Goal: Task Accomplishment & Management: Use online tool/utility

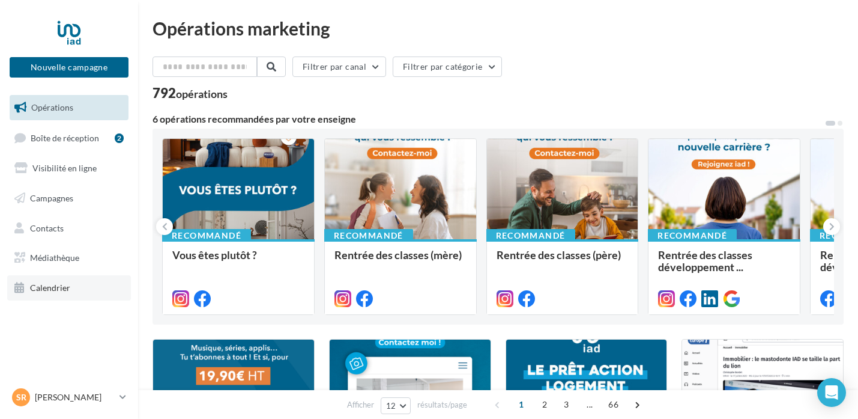
drag, startPoint x: 62, startPoint y: 283, endPoint x: 77, endPoint y: 282, distance: 15.1
click at [63, 283] on span "Calendrier" at bounding box center [50, 287] width 40 height 10
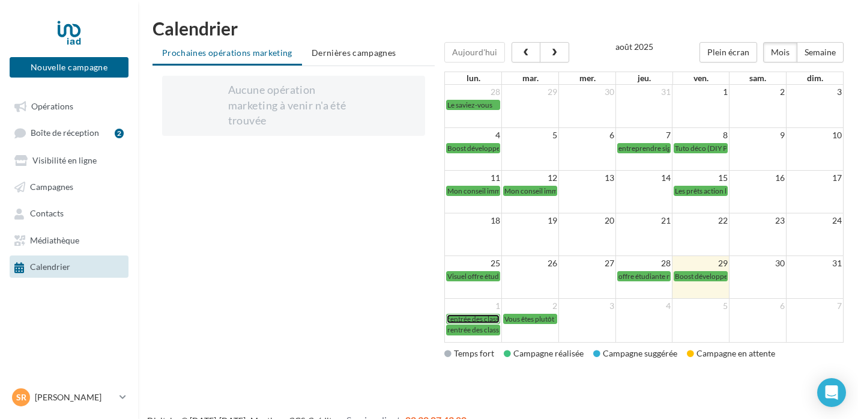
click at [487, 319] on span "rentrée des classes (mère)" at bounding box center [487, 318] width 80 height 9
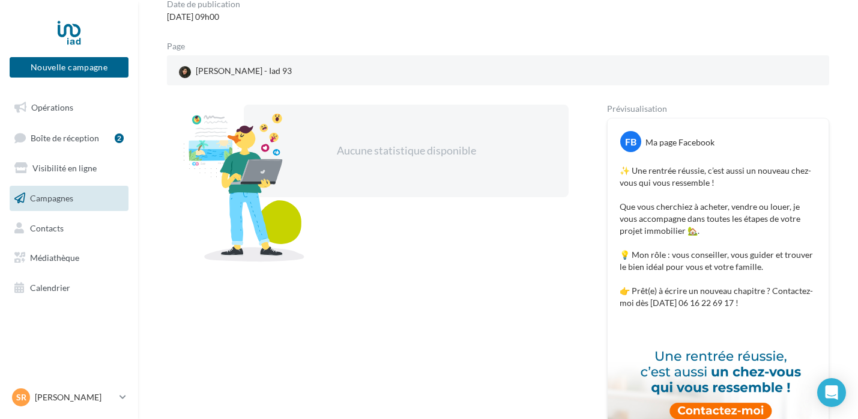
scroll to position [124, 0]
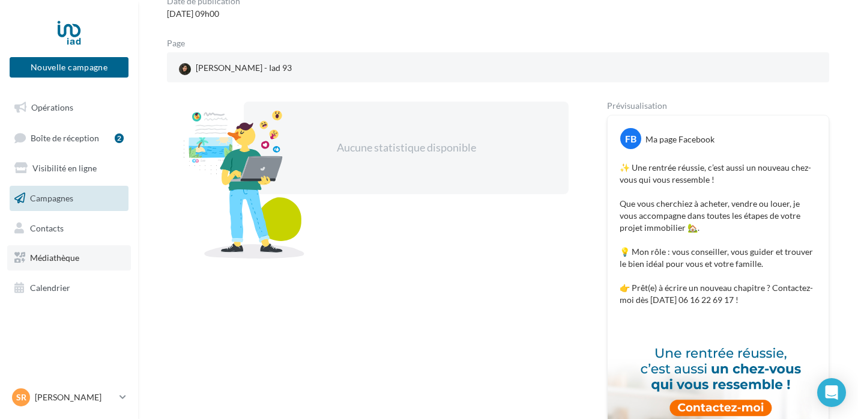
click at [45, 262] on link "Médiathèque" at bounding box center [69, 257] width 124 height 25
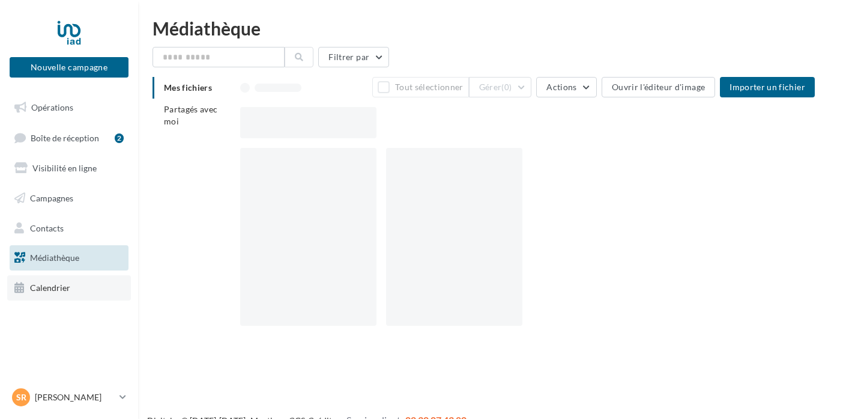
click at [89, 283] on link "Calendrier" at bounding box center [69, 287] width 124 height 25
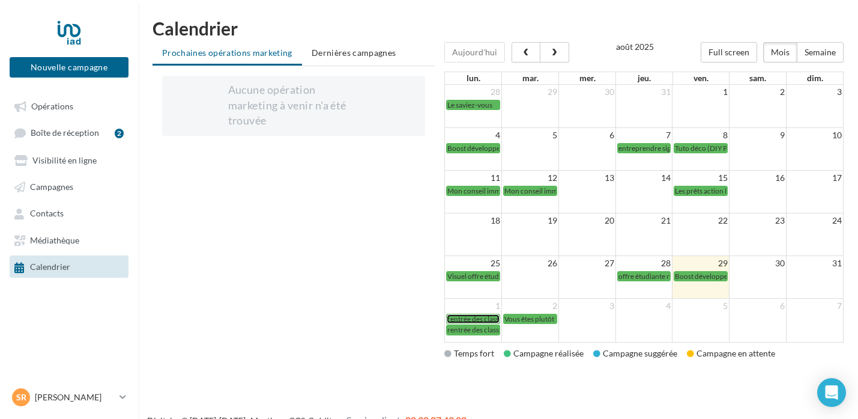
click at [485, 316] on span "rentrée des classes (mère)" at bounding box center [487, 318] width 80 height 9
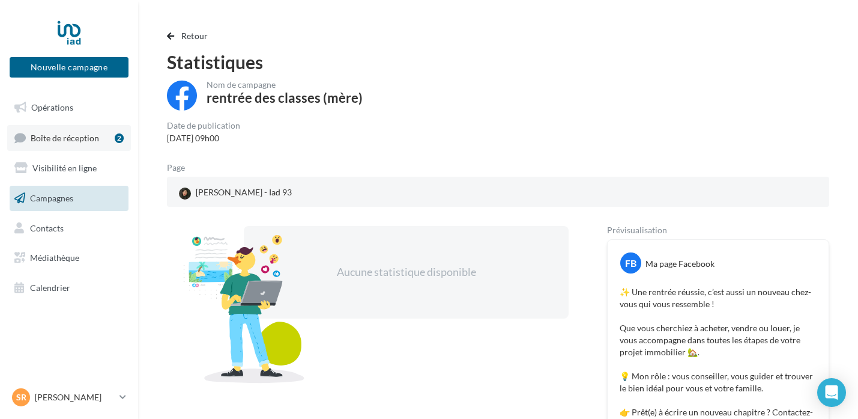
click at [89, 138] on span "Boîte de réception" at bounding box center [65, 137] width 68 height 10
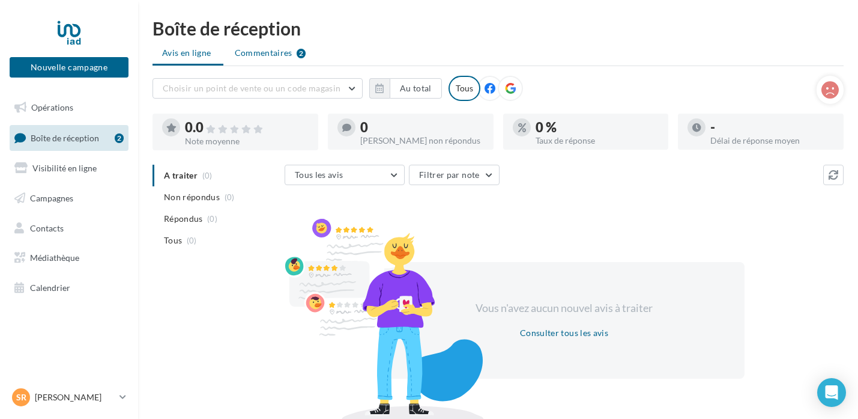
click at [267, 61] on li "Commentaires 2" at bounding box center [270, 53] width 91 height 22
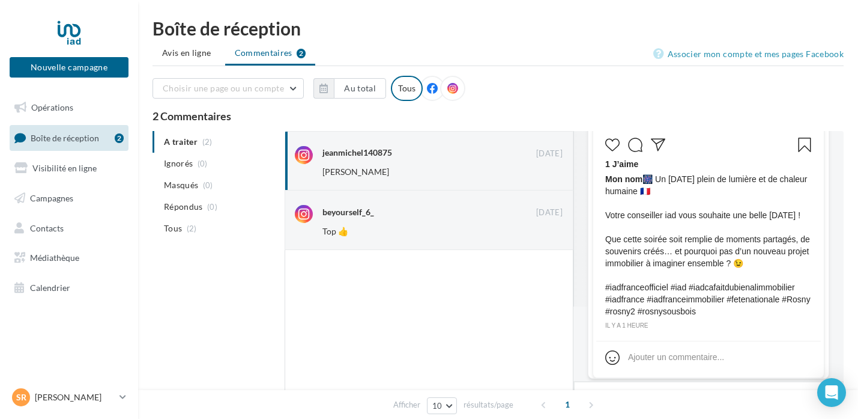
scroll to position [77, 0]
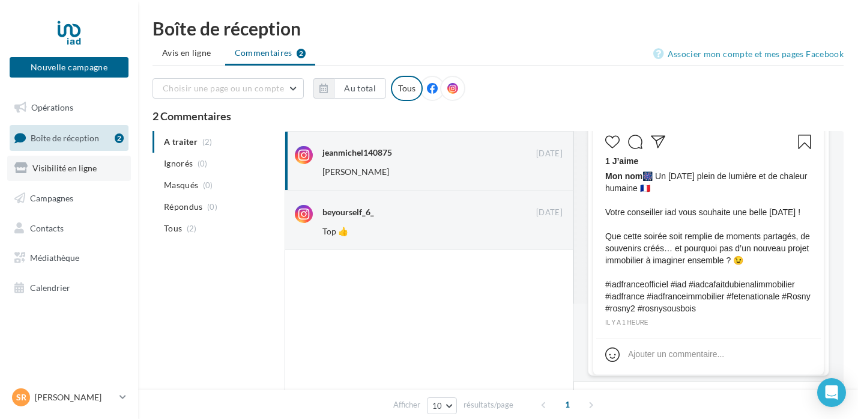
click at [84, 169] on span "Visibilité en ligne" at bounding box center [64, 168] width 64 height 10
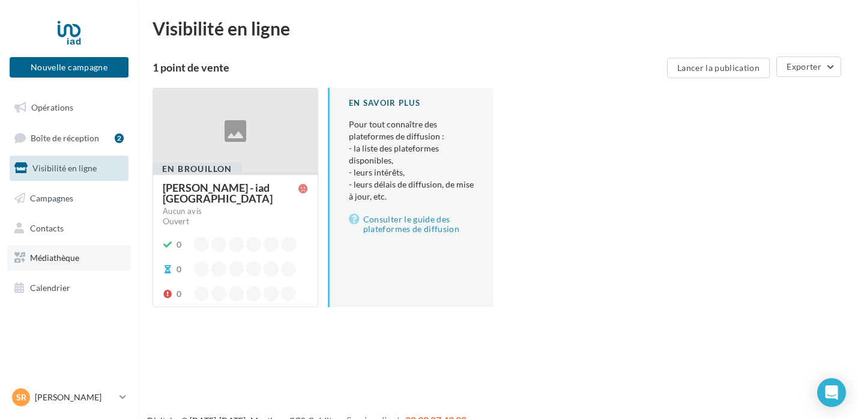
click at [60, 264] on link "Médiathèque" at bounding box center [69, 257] width 124 height 25
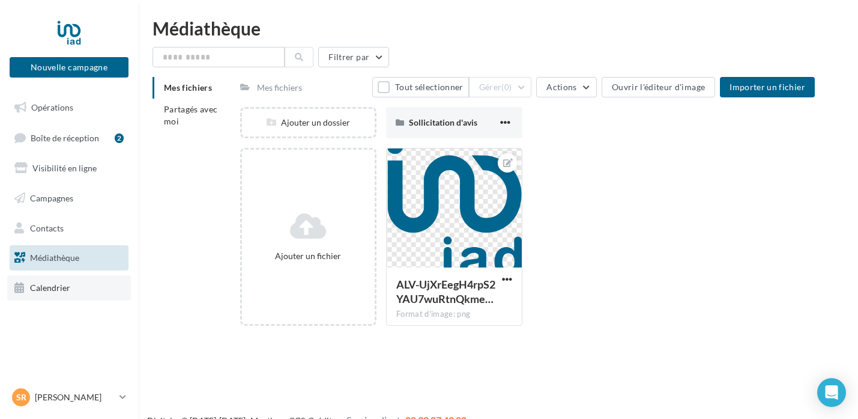
click at [59, 285] on span "Calendrier" at bounding box center [50, 287] width 40 height 10
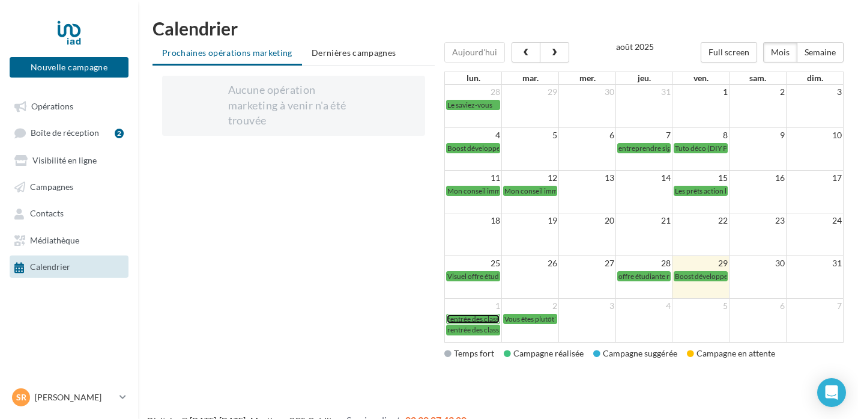
click at [485, 320] on span "rentrée des classes (mère)" at bounding box center [487, 318] width 80 height 9
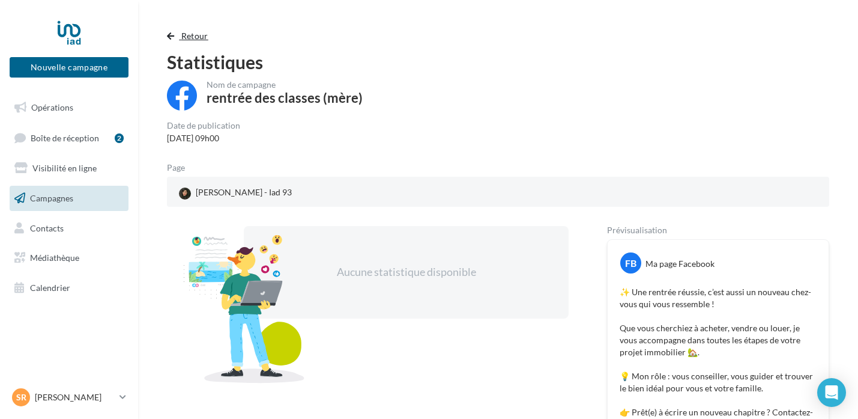
click at [202, 36] on span "Retour" at bounding box center [194, 36] width 27 height 10
click at [193, 38] on span "Retour" at bounding box center [194, 36] width 27 height 10
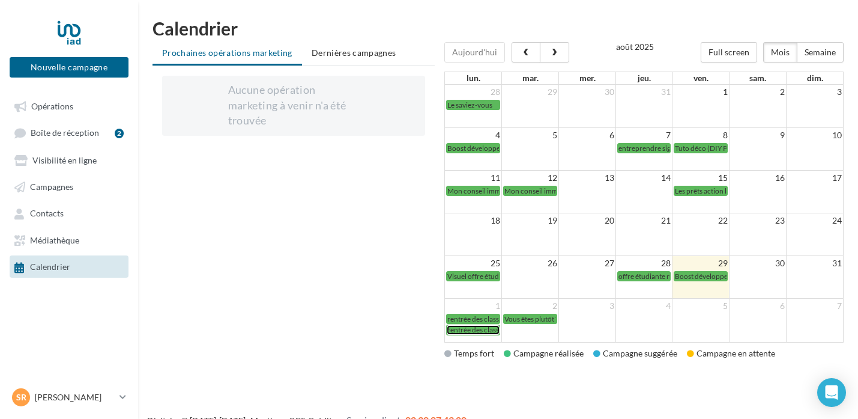
click at [489, 330] on span "rentrée des classes (mère)" at bounding box center [487, 329] width 80 height 9
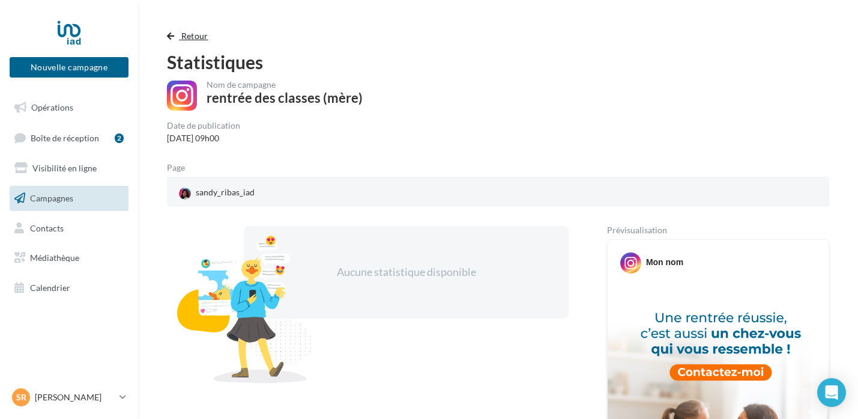
click at [191, 32] on span "Retour" at bounding box center [194, 36] width 27 height 10
click at [168, 38] on span "button" at bounding box center [170, 36] width 7 height 8
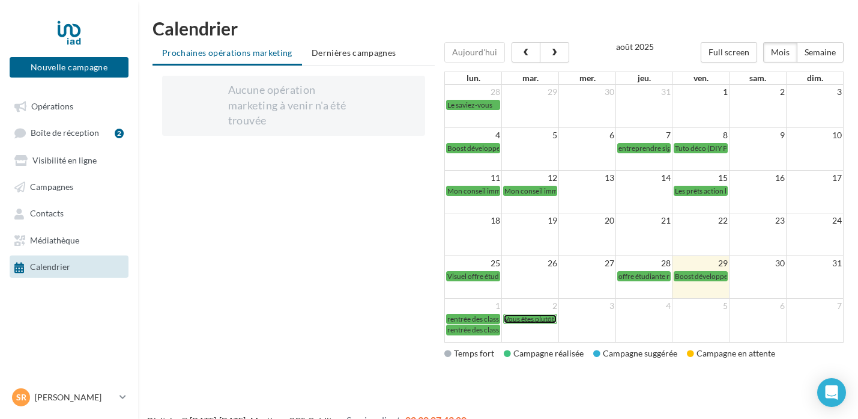
click at [531, 319] on span "Vous êtes plutôt ?" at bounding box center [531, 318] width 54 height 9
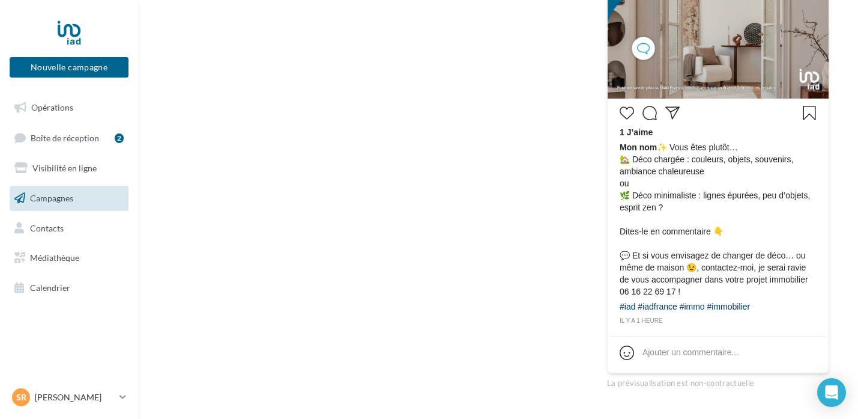
scroll to position [497, 0]
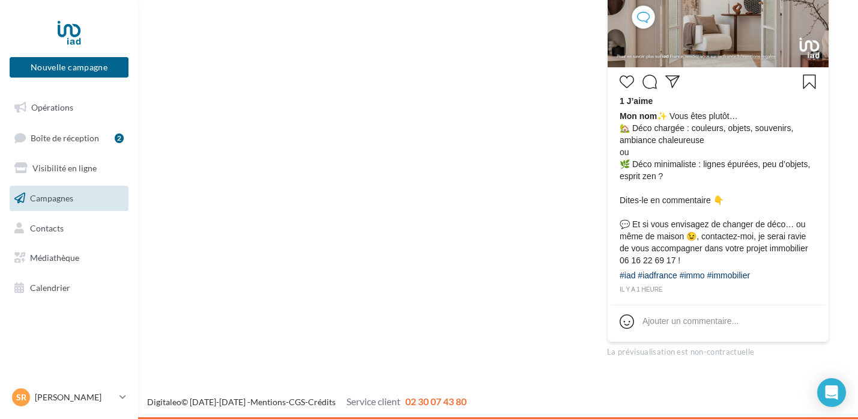
click at [668, 324] on div "Ajouter un commentaire..." at bounding box center [691, 321] width 96 height 12
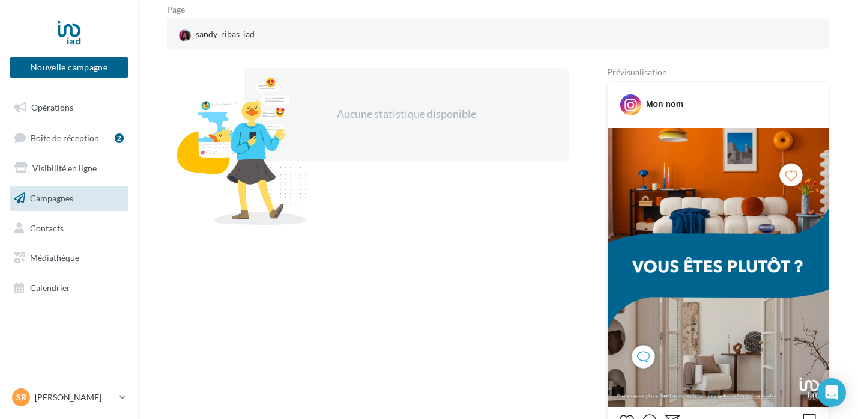
scroll to position [159, 0]
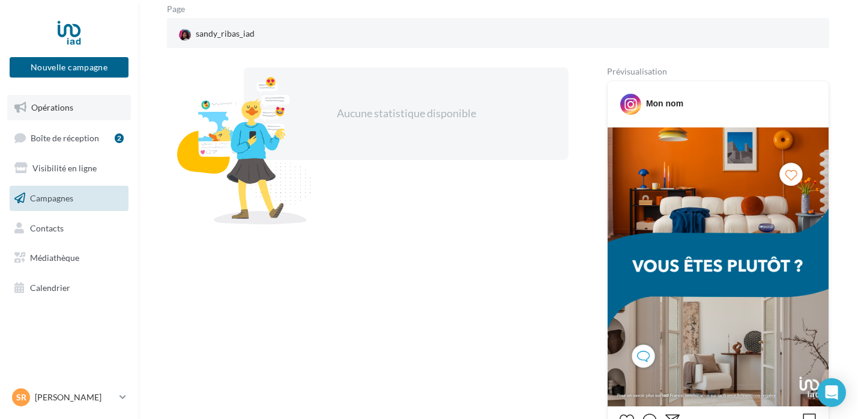
click at [93, 115] on link "Opérations" at bounding box center [69, 107] width 124 height 25
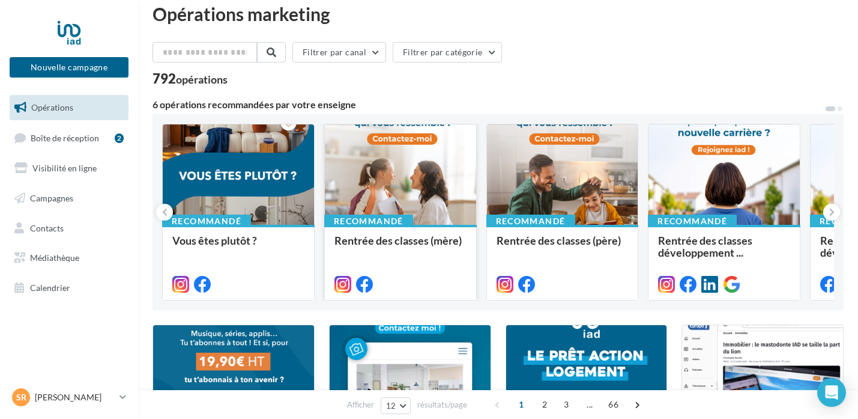
scroll to position [11, 0]
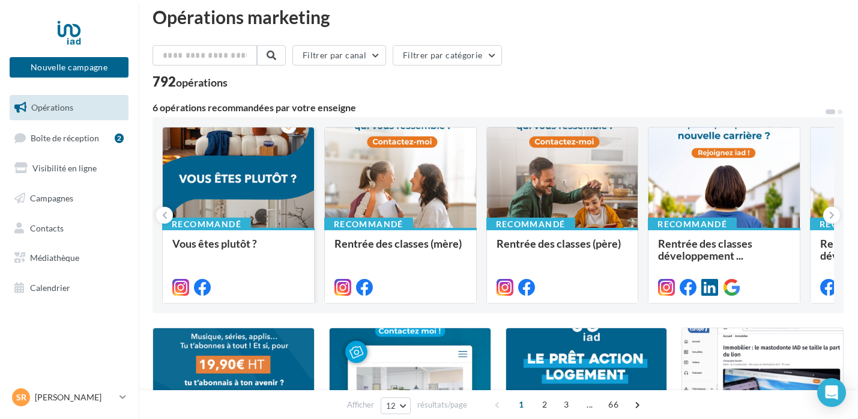
click at [280, 255] on div "Vous êtes plutôt ?" at bounding box center [238, 249] width 132 height 24
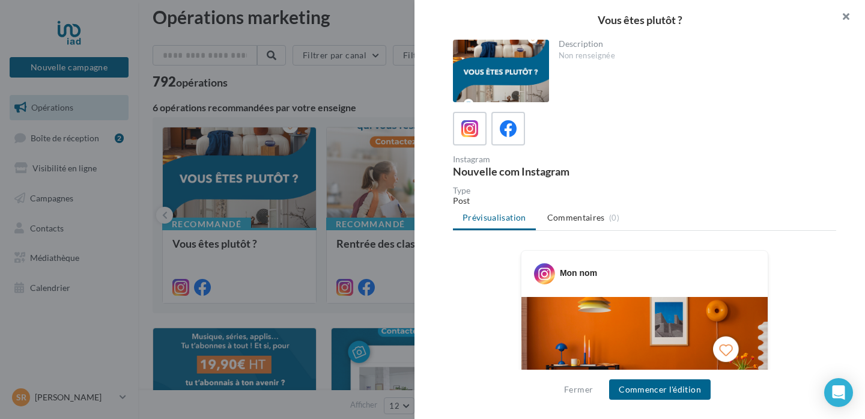
click at [845, 14] on button "button" at bounding box center [841, 18] width 48 height 36
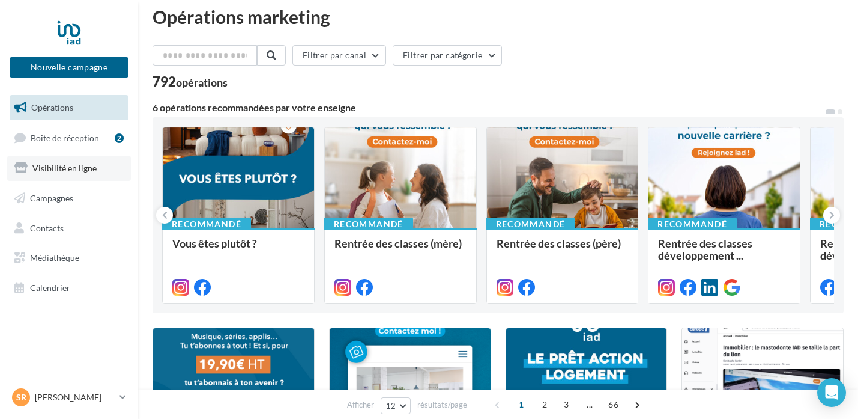
click at [87, 172] on span "Visibilité en ligne" at bounding box center [64, 168] width 64 height 10
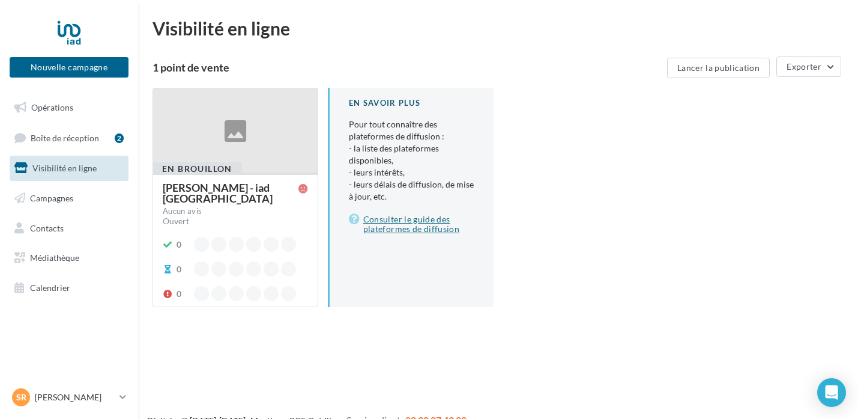
click at [407, 224] on link "Consulter le guide des plateformes de diffusion" at bounding box center [412, 224] width 126 height 24
click at [731, 73] on button "Lancer la publication" at bounding box center [718, 68] width 103 height 20
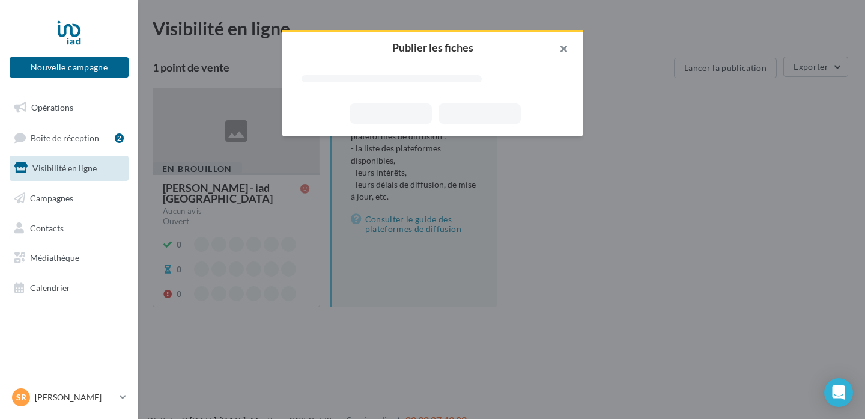
click at [563, 50] on button "button" at bounding box center [558, 50] width 48 height 36
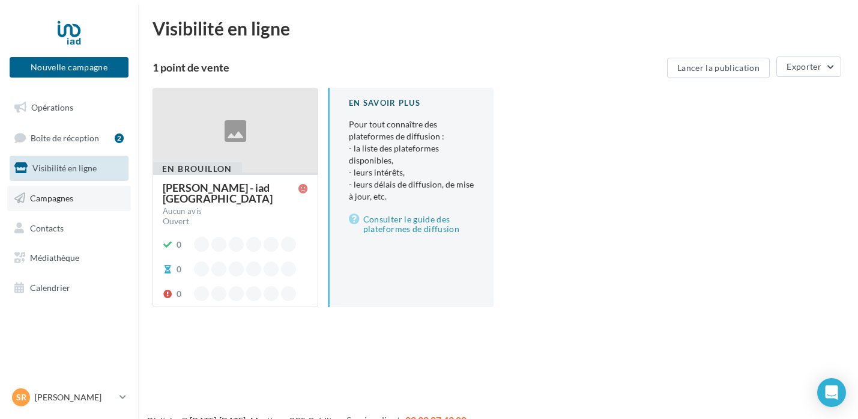
click at [85, 193] on link "Campagnes" at bounding box center [69, 198] width 124 height 25
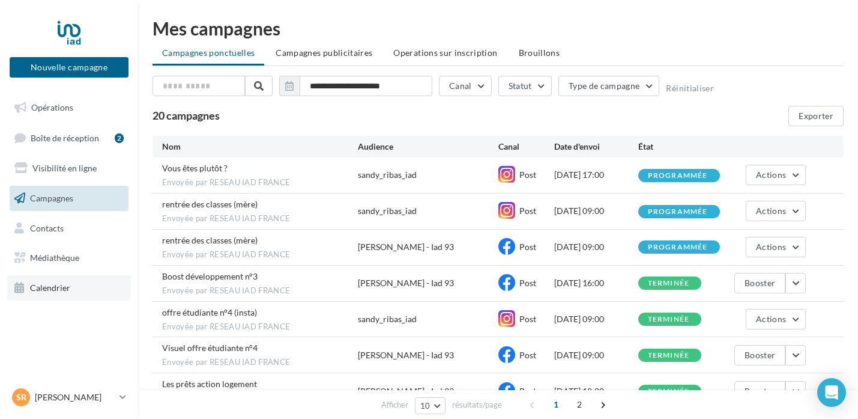
click at [91, 287] on link "Calendrier" at bounding box center [69, 287] width 124 height 25
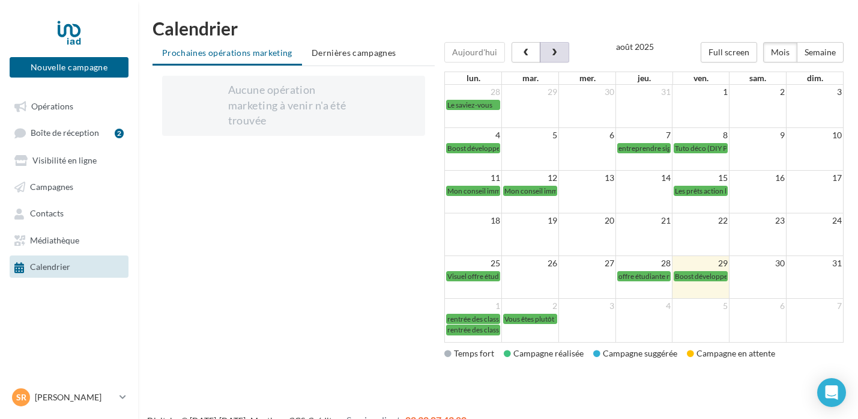
click at [557, 55] on span "button" at bounding box center [554, 53] width 10 height 8
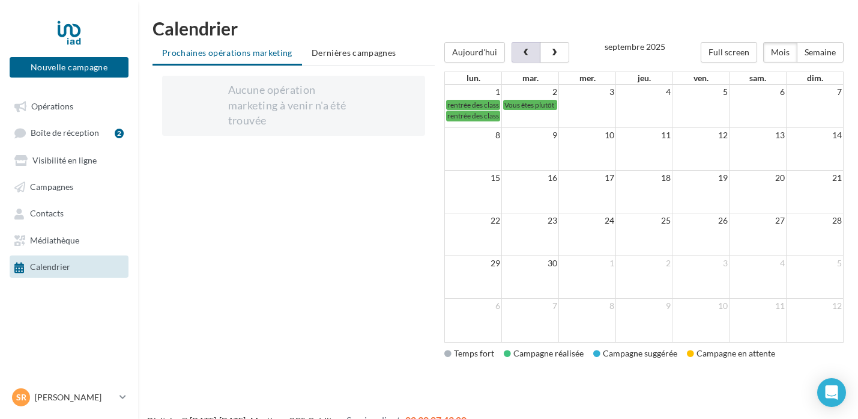
click at [525, 53] on span "button" at bounding box center [526, 53] width 10 height 8
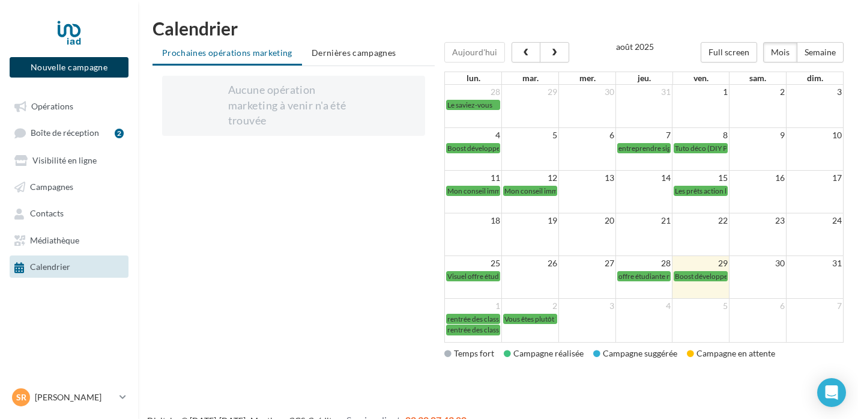
click at [110, 71] on button "Nouvelle campagne" at bounding box center [69, 67] width 119 height 20
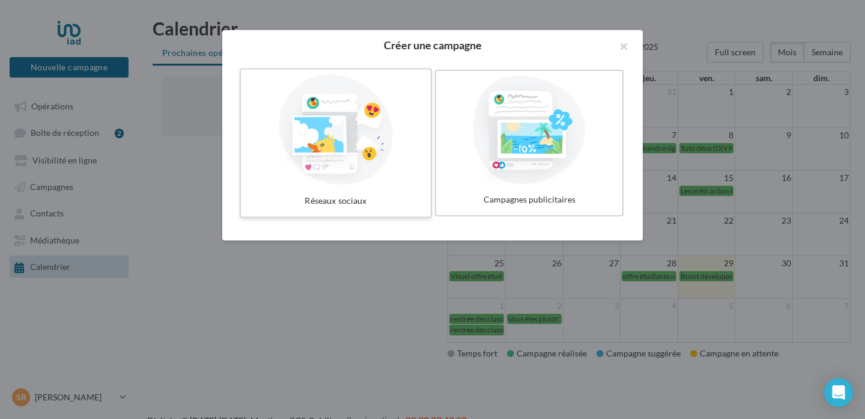
click at [368, 187] on label "Réseaux sociaux" at bounding box center [336, 143] width 192 height 150
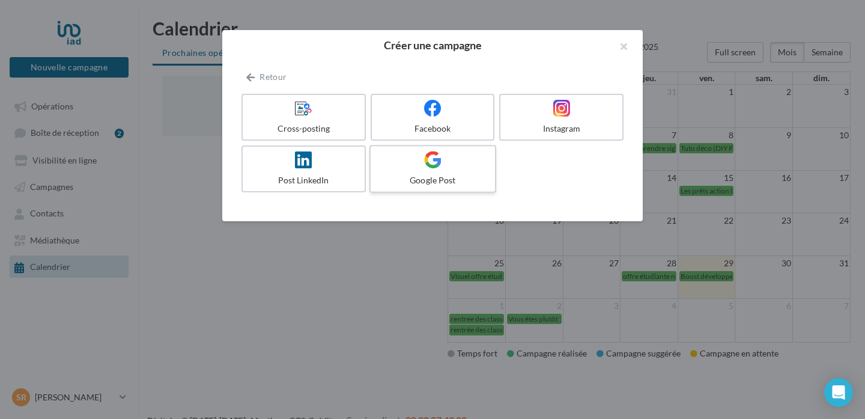
click at [461, 168] on div at bounding box center [432, 160] width 114 height 19
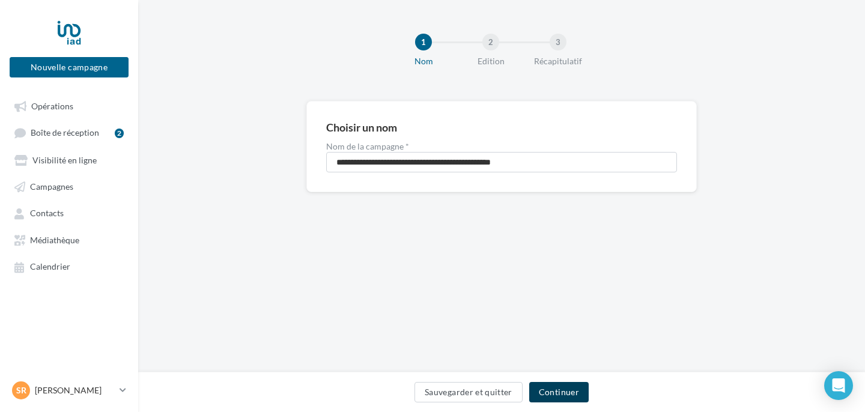
click at [564, 393] on button "Continuer" at bounding box center [558, 392] width 59 height 20
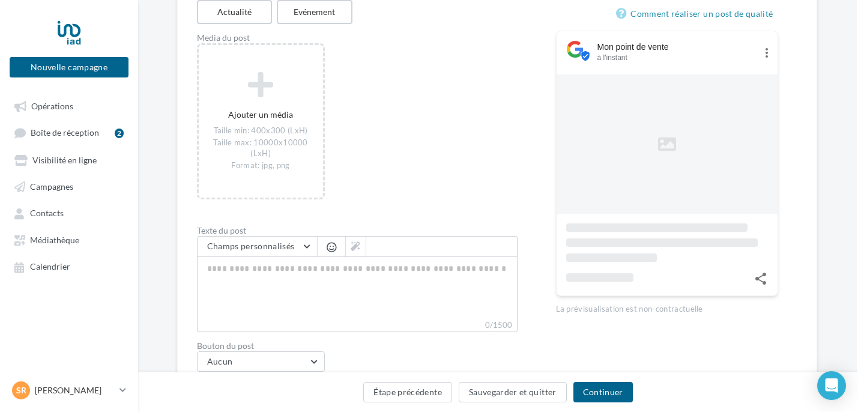
scroll to position [203, 1]
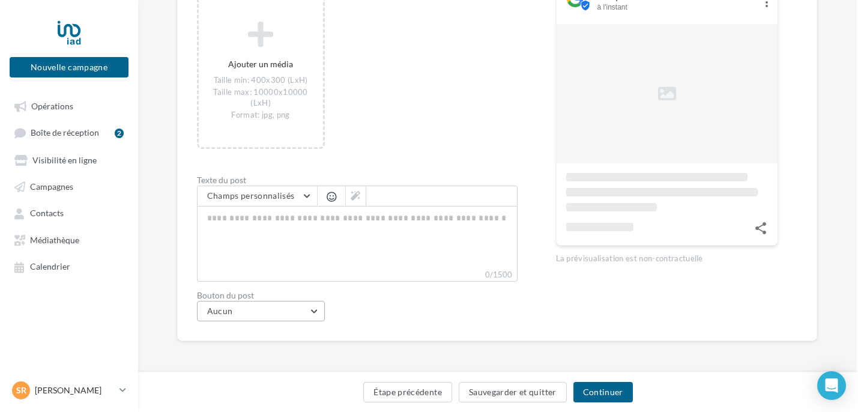
click at [318, 308] on button "Aucun" at bounding box center [261, 311] width 129 height 20
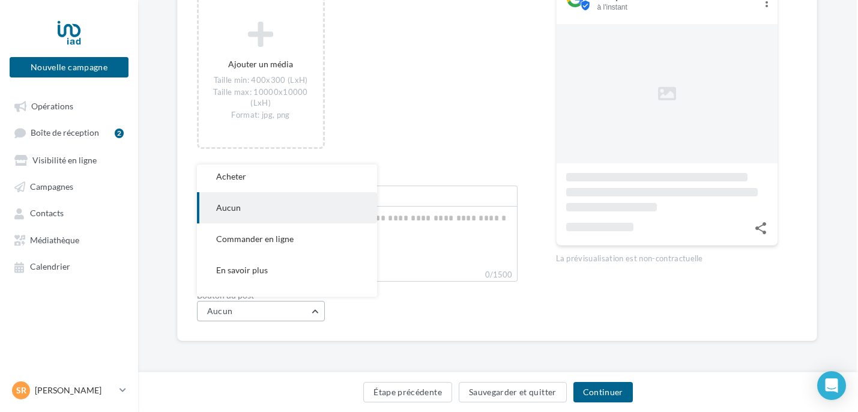
scroll to position [0, 0]
click at [428, 154] on div "Ajouter un média Taille min: 400x300 (LxH) Taille max: 10000x10000 (LxH) Format…" at bounding box center [362, 82] width 330 height 178
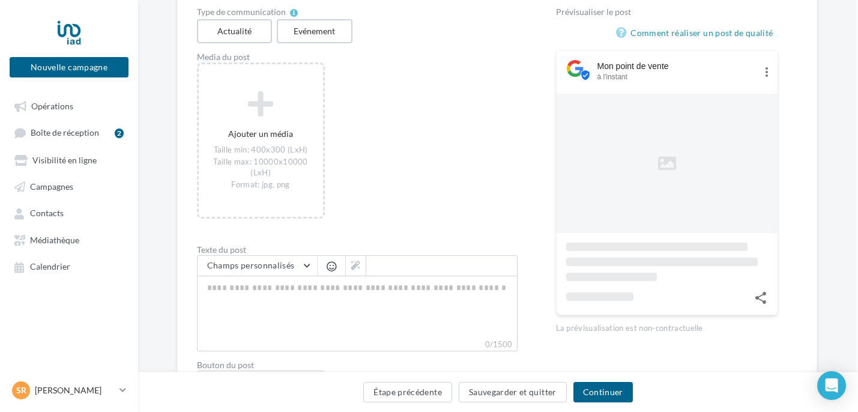
scroll to position [202, 1]
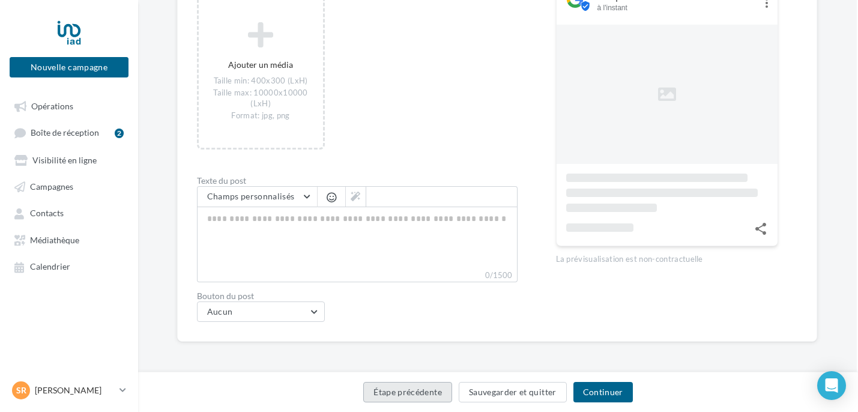
click at [436, 387] on button "Étape précédente" at bounding box center [407, 392] width 89 height 20
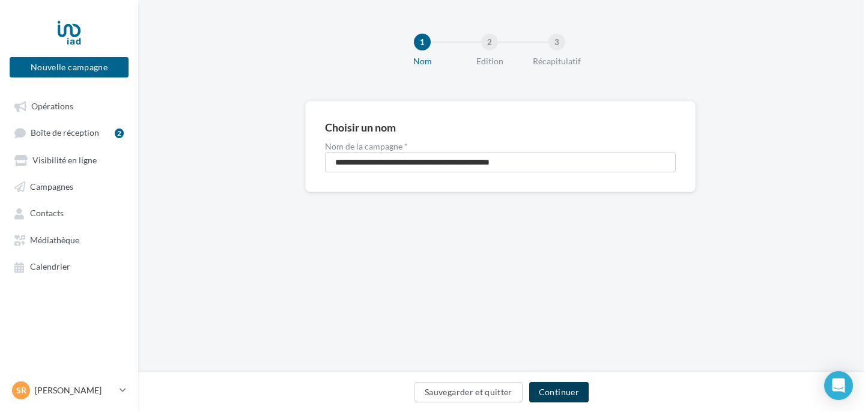
click at [546, 398] on button "Continuer" at bounding box center [558, 392] width 59 height 20
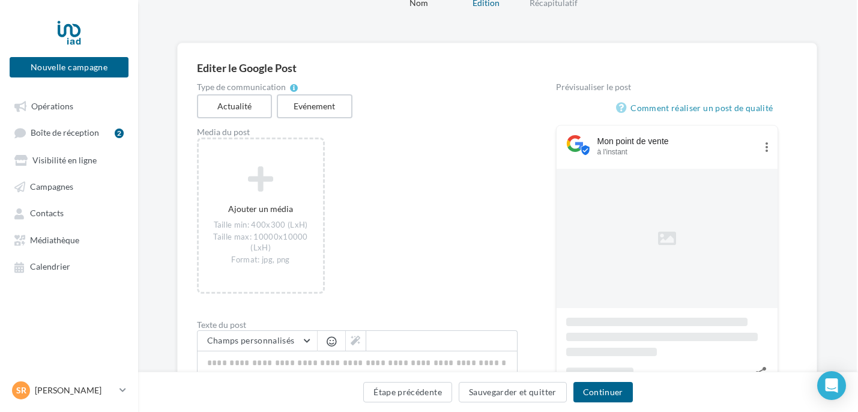
scroll to position [60, 1]
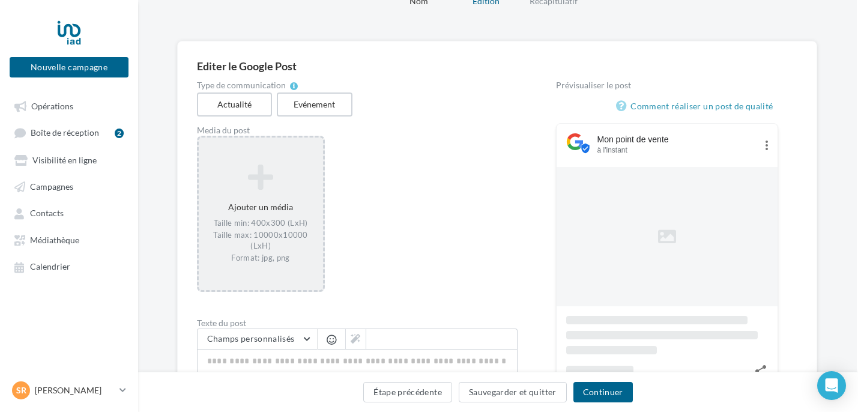
click at [286, 208] on div "Ajouter un média Taille min: 400x300 (LxH) Taille max: 10000x10000 (LxH) Format…" at bounding box center [261, 214] width 124 height 112
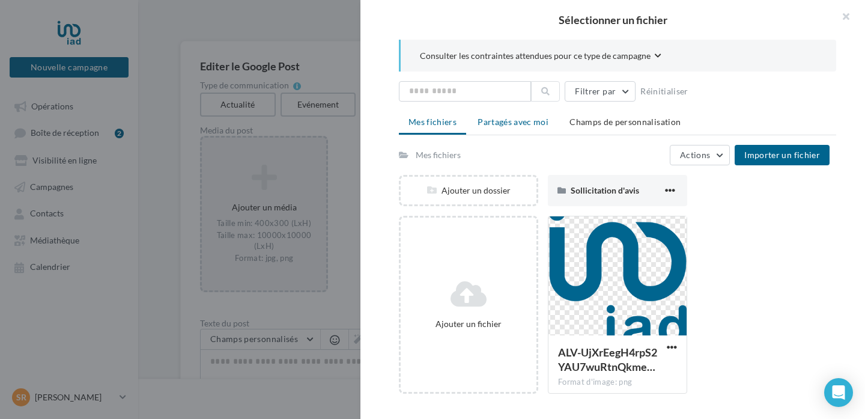
click at [538, 119] on span "Partagés avec moi" at bounding box center [512, 121] width 71 height 10
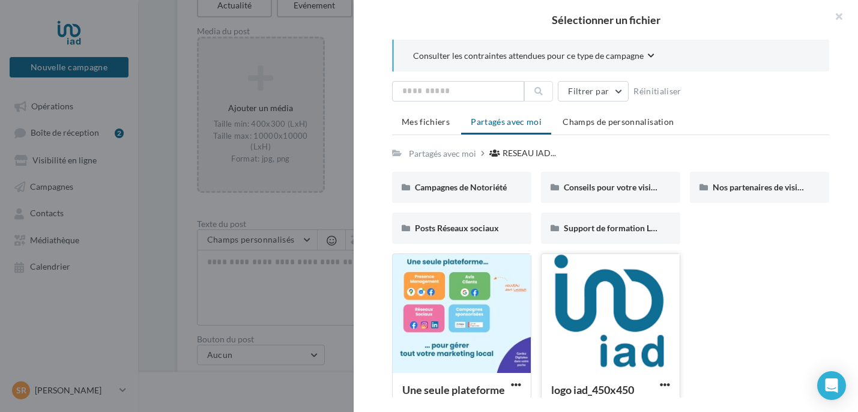
scroll to position [1, 0]
click at [623, 121] on span "Champs de personnalisation" at bounding box center [618, 121] width 111 height 10
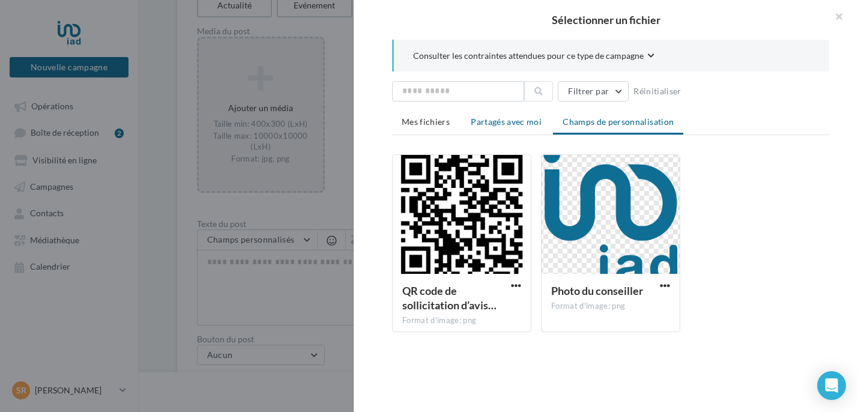
click at [519, 115] on li "Partagés avec moi" at bounding box center [506, 122] width 90 height 22
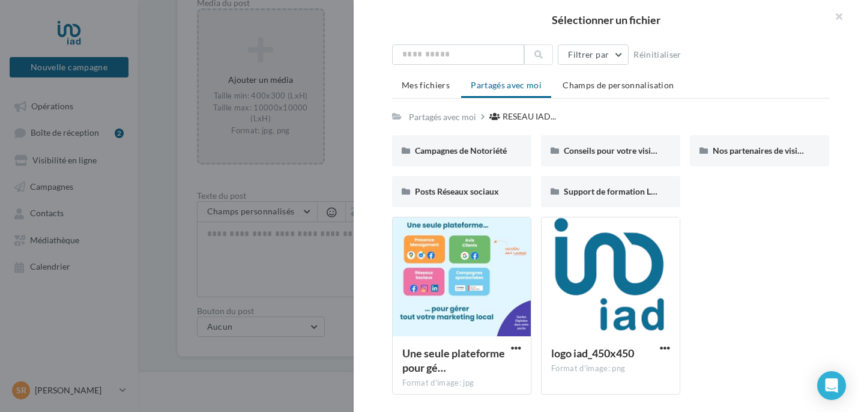
scroll to position [203, 1]
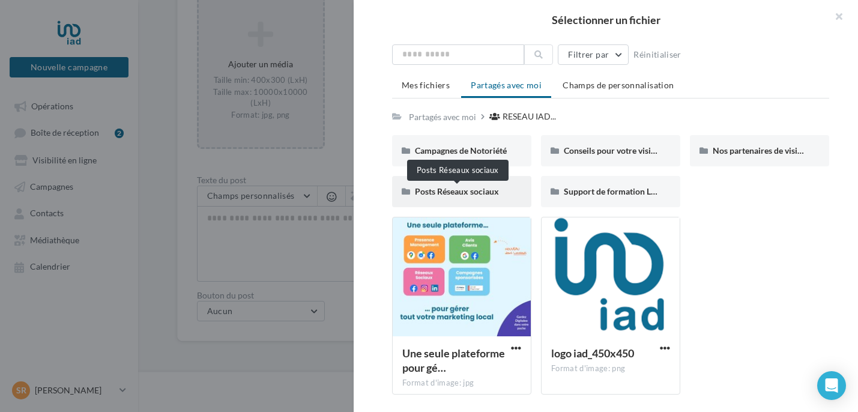
click at [474, 195] on span "Posts Réseaux sociaux" at bounding box center [457, 191] width 84 height 10
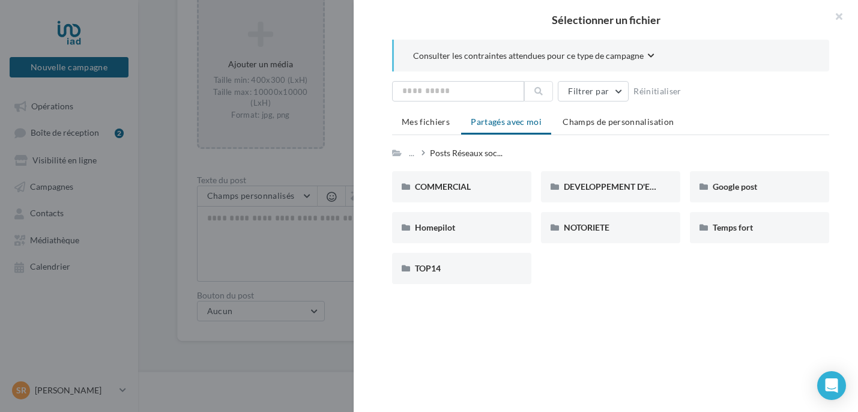
scroll to position [0, 0]
click at [730, 192] on div "Google post" at bounding box center [759, 186] width 139 height 31
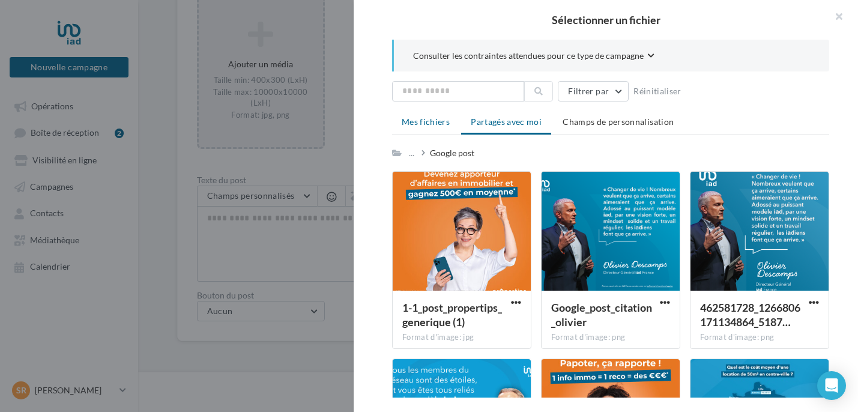
click at [438, 115] on li "Mes fichiers" at bounding box center [425, 122] width 67 height 22
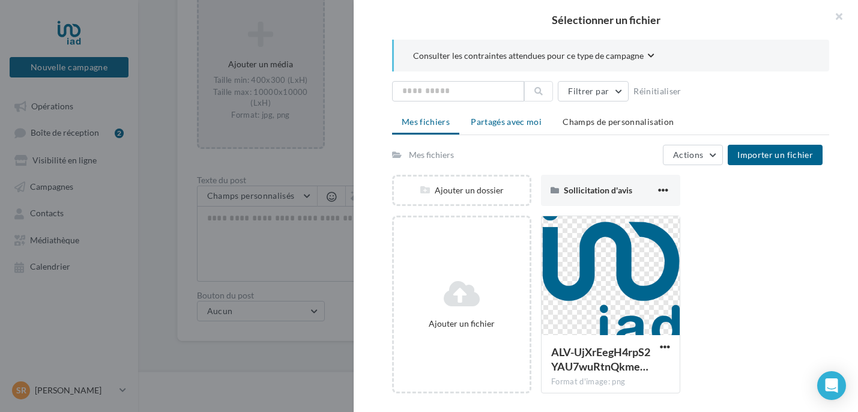
click at [523, 118] on span "Partagés avec moi" at bounding box center [506, 121] width 71 height 10
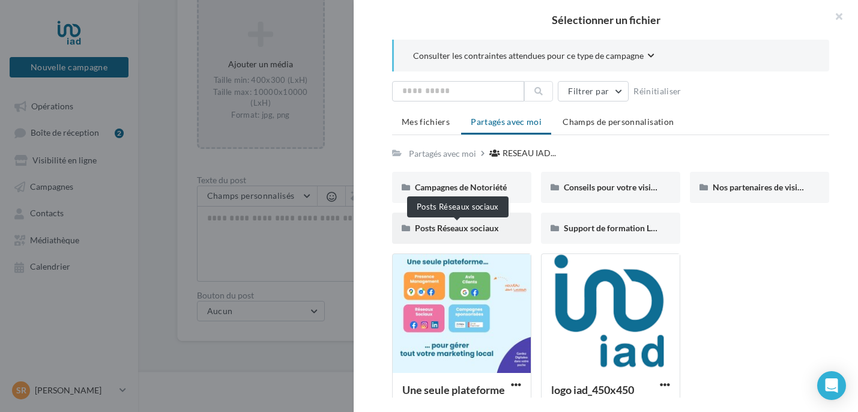
click at [486, 231] on span "Posts Réseaux sociaux" at bounding box center [457, 228] width 84 height 10
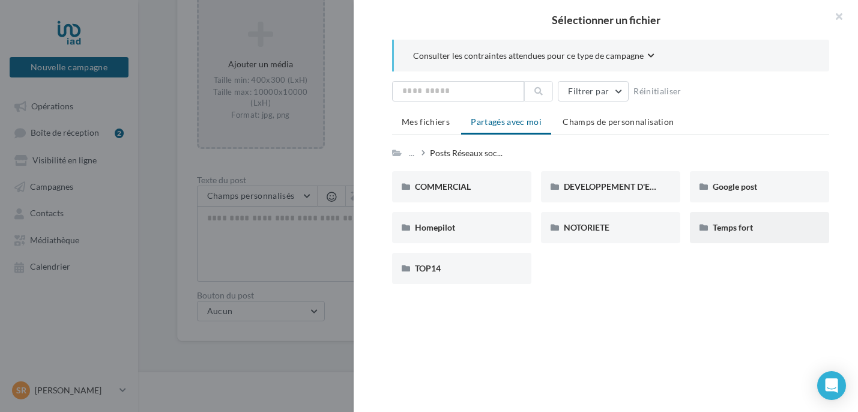
click at [709, 234] on div "Temps fort" at bounding box center [759, 227] width 139 height 31
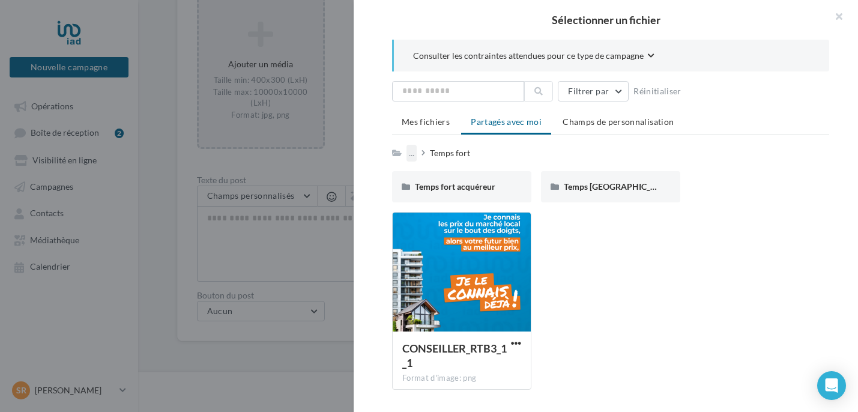
click at [412, 154] on div "..." at bounding box center [412, 153] width 10 height 17
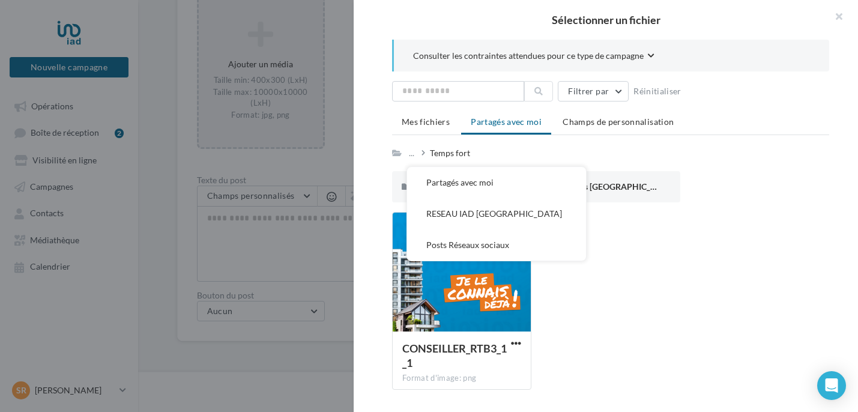
click at [512, 156] on div "... Partagés avec moi RESEAU IAD FRANCE Posts Réseaux sociaux Temps fort" at bounding box center [607, 153] width 431 height 17
click at [500, 122] on span "Partagés avec moi" at bounding box center [506, 121] width 71 height 10
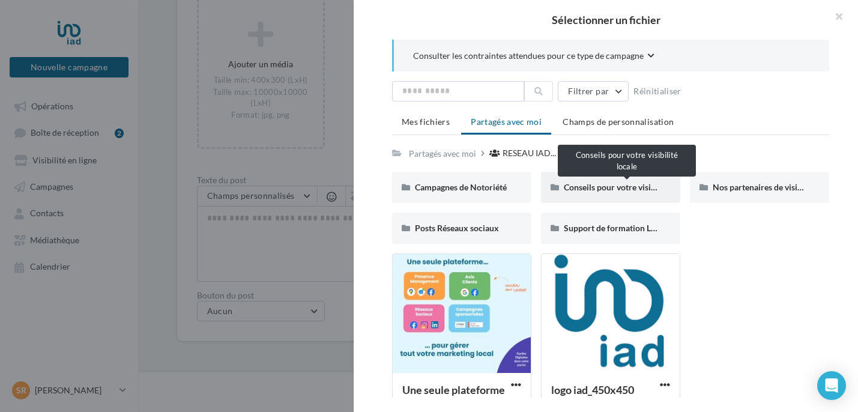
click at [594, 192] on span "Conseils pour votre visibilité locale" at bounding box center [629, 187] width 130 height 10
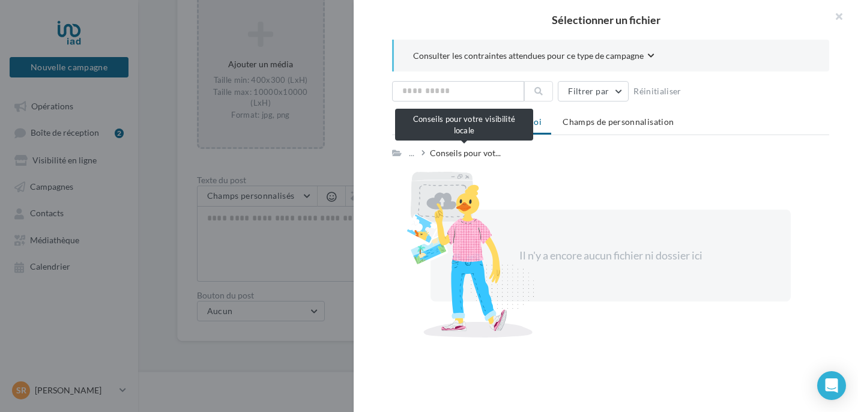
click at [461, 157] on span "Conseils pour vot..." at bounding box center [465, 153] width 71 height 12
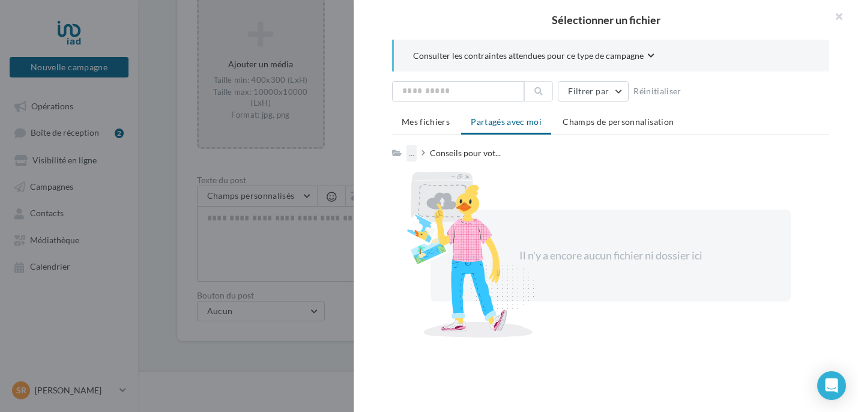
click at [413, 152] on div "..." at bounding box center [412, 153] width 10 height 17
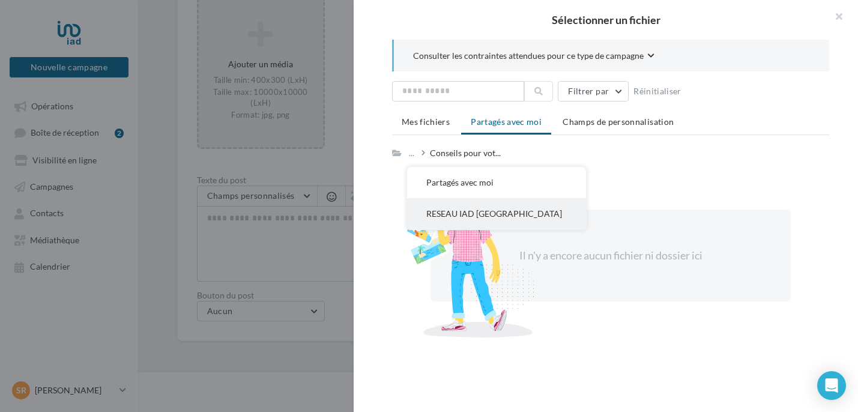
click at [440, 213] on button "RESEAU IAD FRANCE" at bounding box center [496, 213] width 179 height 31
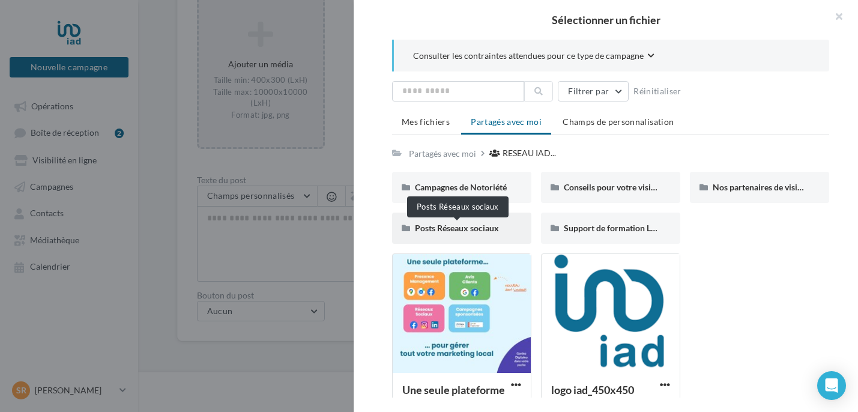
click at [495, 231] on span "Posts Réseaux sociaux" at bounding box center [457, 228] width 84 height 10
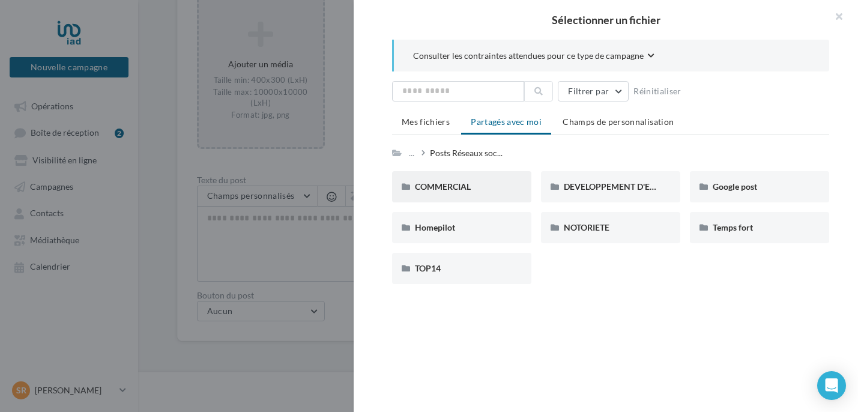
click at [478, 184] on div "COMMERCIAL" at bounding box center [462, 187] width 94 height 12
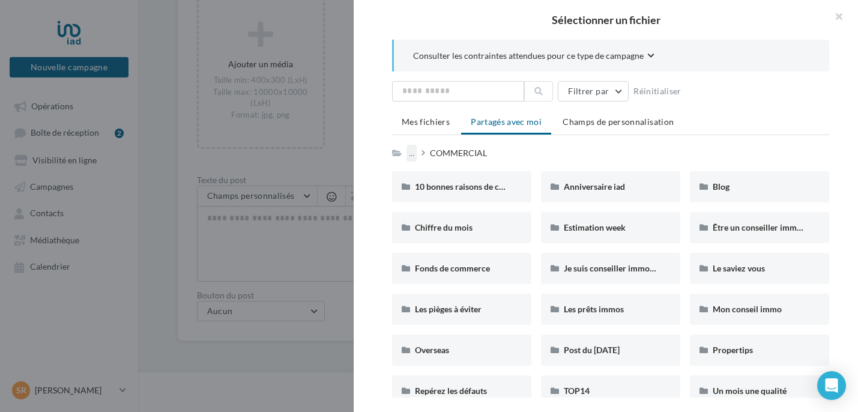
click at [412, 154] on div "..." at bounding box center [412, 153] width 10 height 17
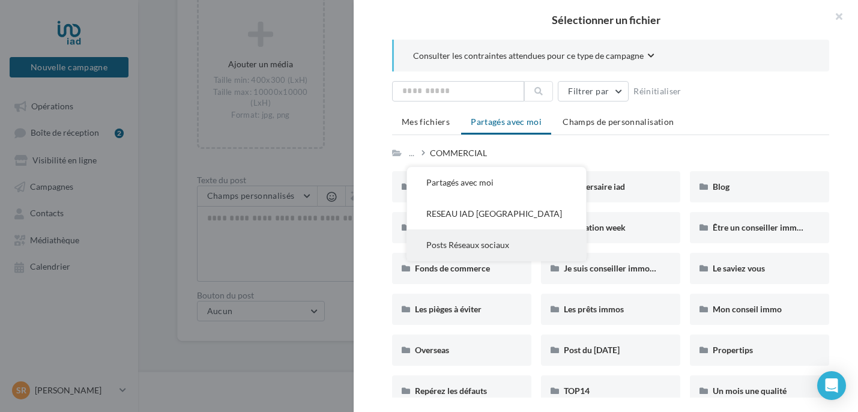
click at [450, 242] on button "Posts Réseaux sociaux" at bounding box center [496, 244] width 179 height 31
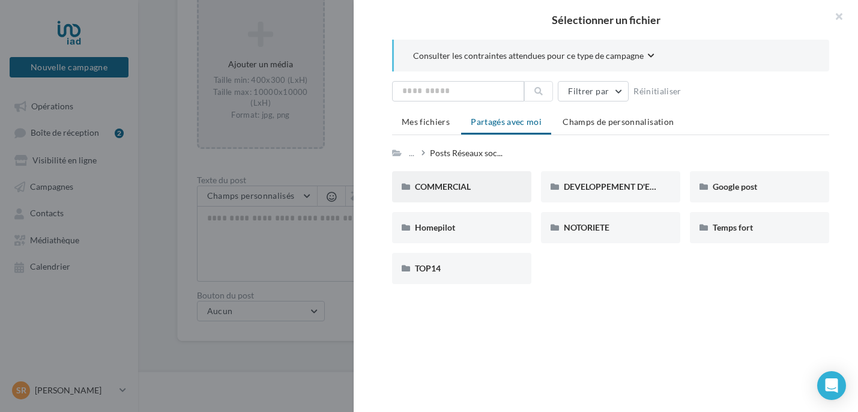
click at [495, 183] on div "COMMERCIAL" at bounding box center [462, 187] width 94 height 12
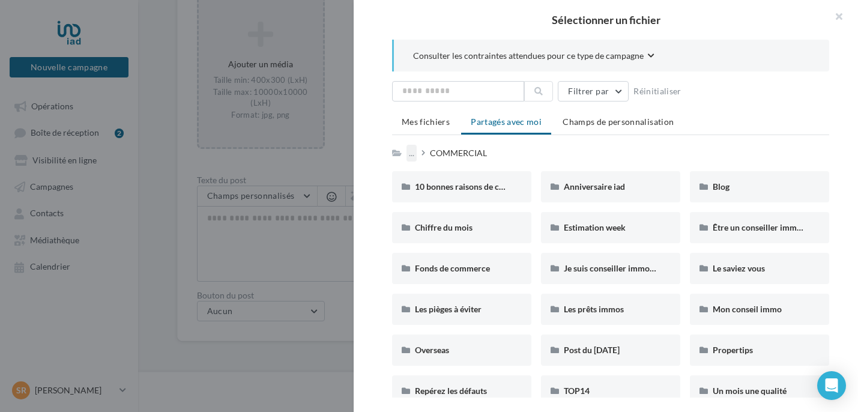
click at [415, 154] on div "..." at bounding box center [412, 153] width 10 height 17
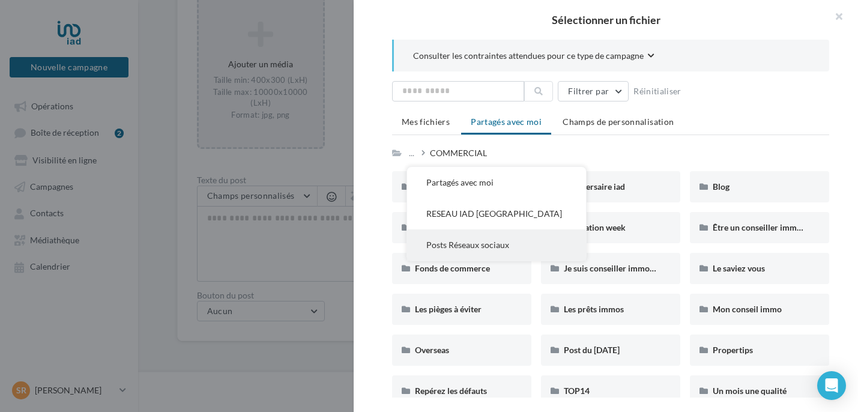
click at [466, 237] on button "Posts Réseaux sociaux" at bounding box center [496, 244] width 179 height 31
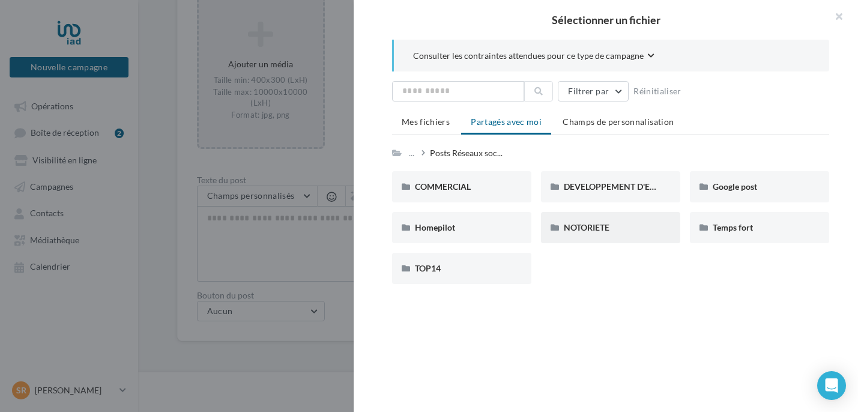
click at [622, 226] on div "NOTORIETE" at bounding box center [611, 228] width 94 height 12
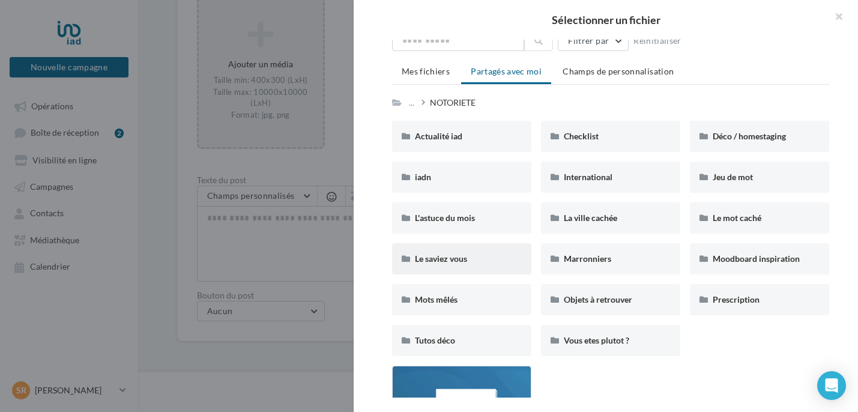
scroll to position [53, 0]
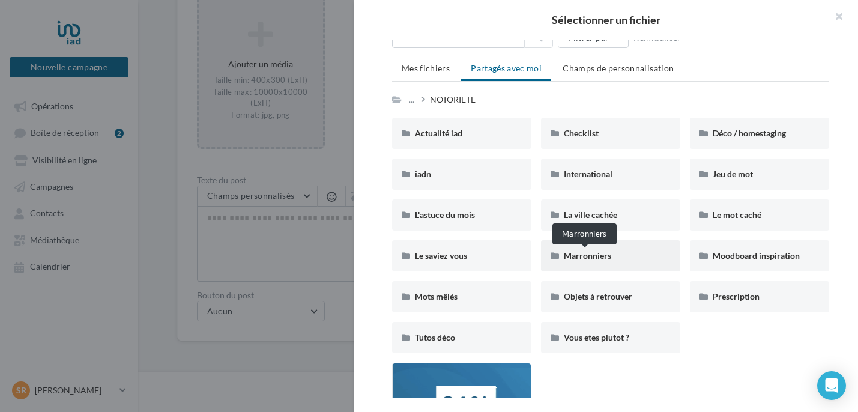
click at [567, 256] on span "Marronniers" at bounding box center [587, 255] width 47 height 10
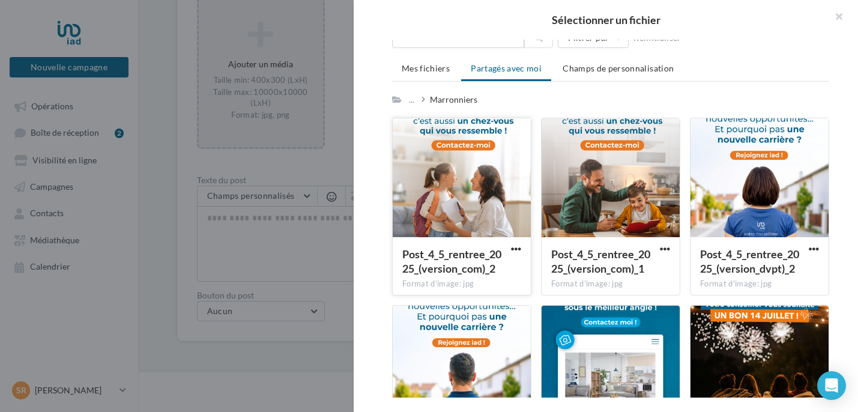
click at [483, 200] on div at bounding box center [462, 178] width 138 height 120
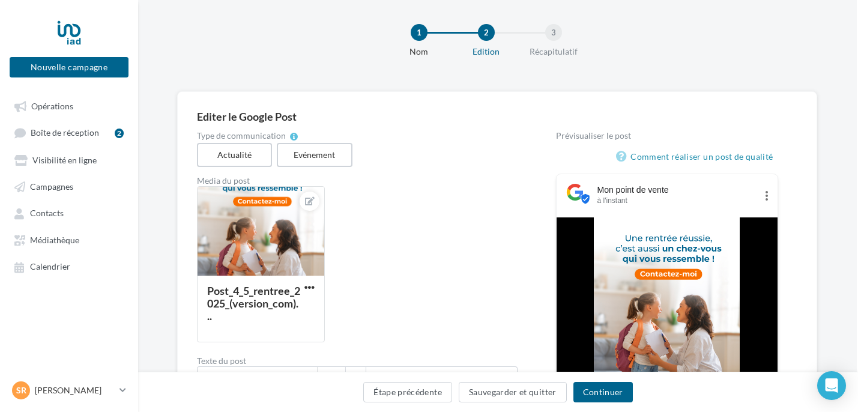
scroll to position [0, 1]
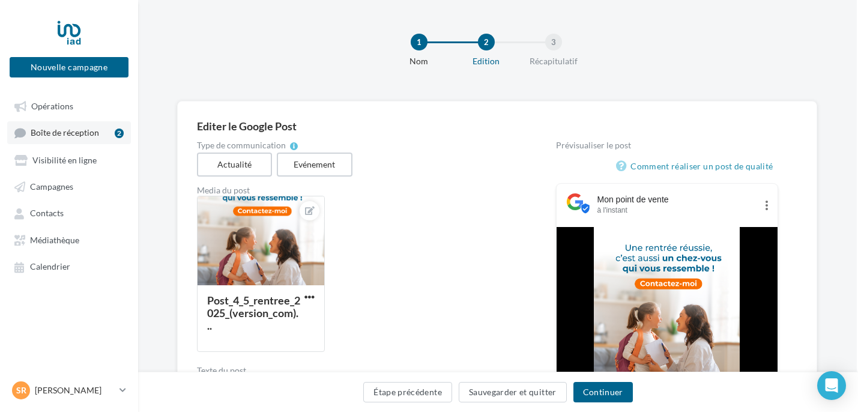
click at [58, 135] on span "Boîte de réception" at bounding box center [65, 133] width 68 height 10
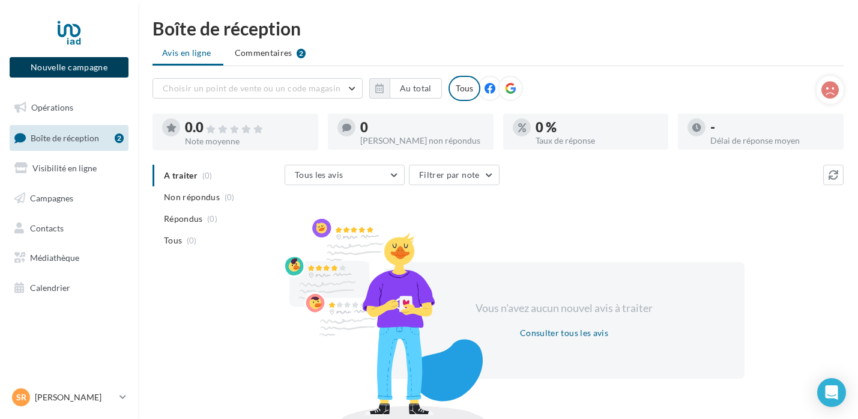
click at [97, 67] on button "Nouvelle campagne" at bounding box center [69, 67] width 119 height 20
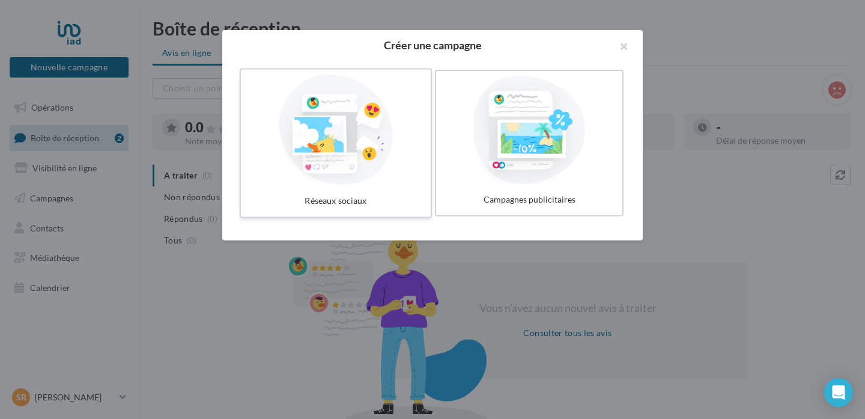
click at [393, 142] on div at bounding box center [336, 129] width 180 height 110
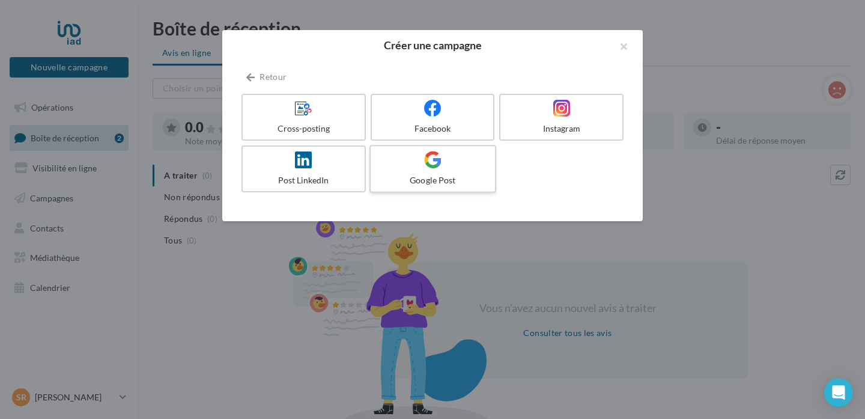
click at [425, 171] on label "Google Post" at bounding box center [432, 169] width 127 height 48
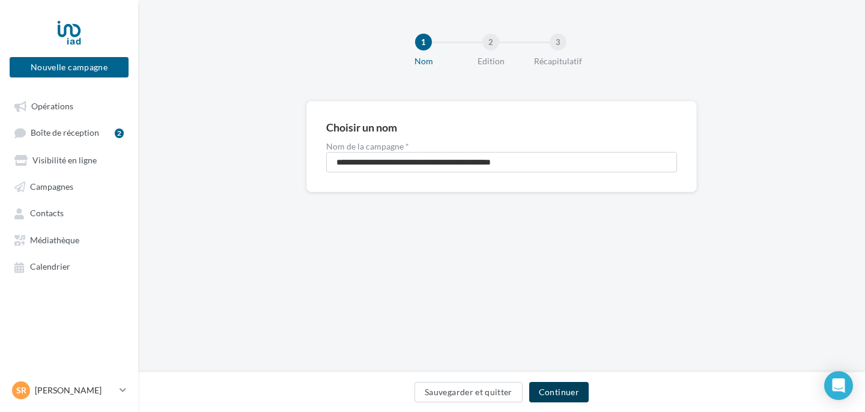
click at [557, 395] on button "Continuer" at bounding box center [558, 392] width 59 height 20
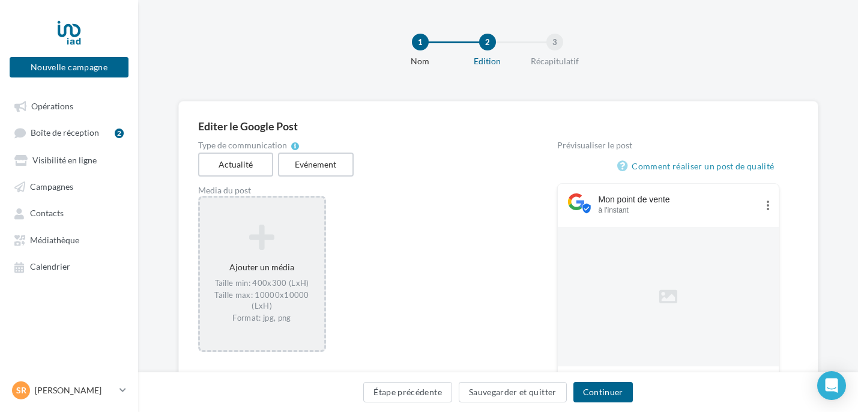
click at [265, 270] on div "Ajouter un média Taille min: 400x300 (LxH) Taille max: 10000x10000 (LxH) Format…" at bounding box center [262, 274] width 124 height 112
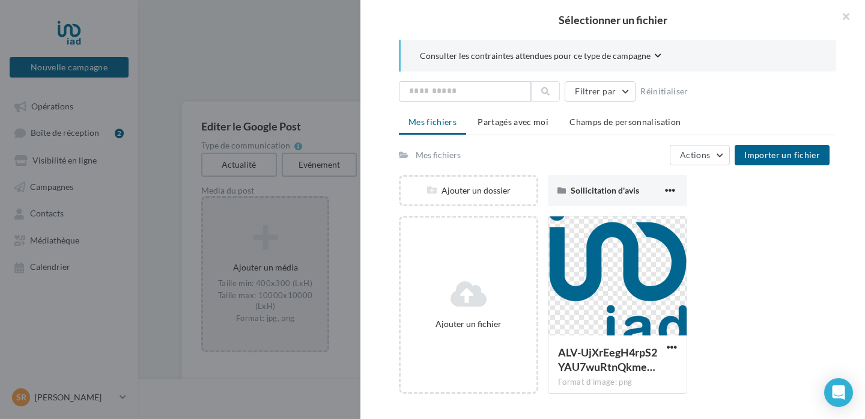
click at [452, 160] on div "Mes fichiers" at bounding box center [438, 155] width 45 height 12
click at [752, 153] on span "Importer un fichier" at bounding box center [782, 155] width 76 height 10
click at [839, 14] on button "button" at bounding box center [841, 18] width 48 height 36
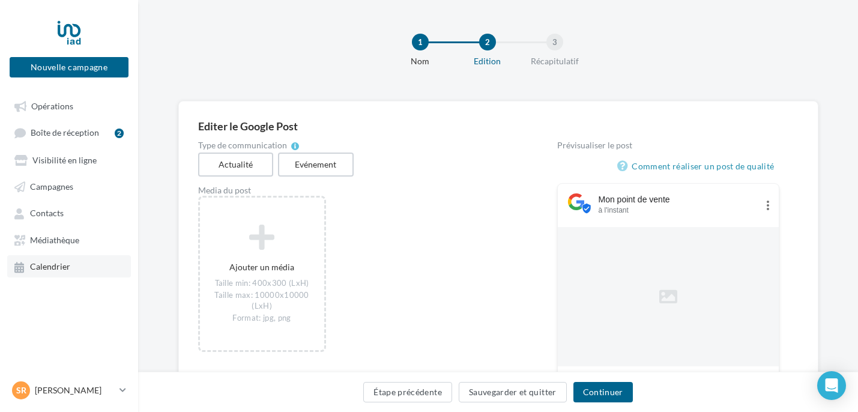
click at [74, 260] on link "Calendrier" at bounding box center [69, 266] width 124 height 22
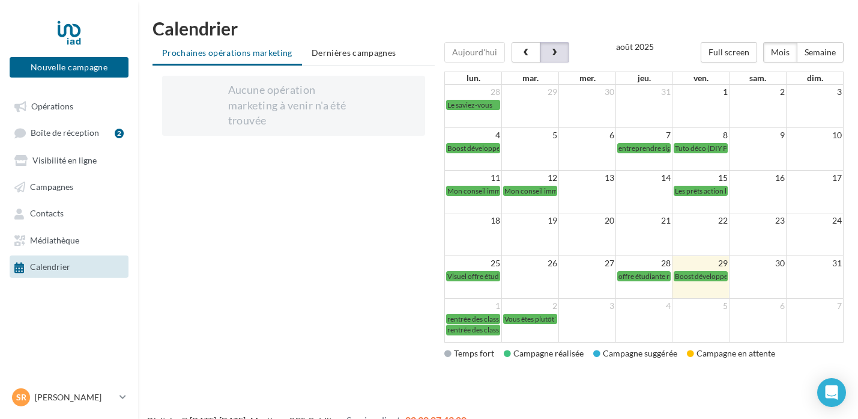
click at [549, 51] on span "button" at bounding box center [554, 53] width 10 height 8
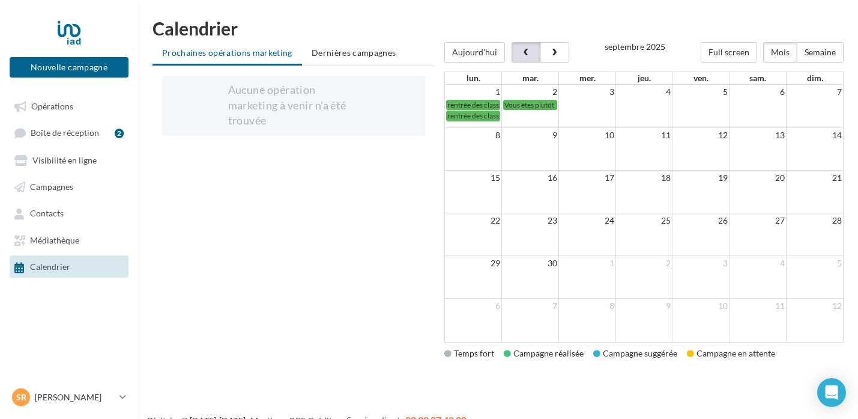
click at [526, 54] on span "button" at bounding box center [526, 53] width 10 height 8
